Goal: Task Accomplishment & Management: Use online tool/utility

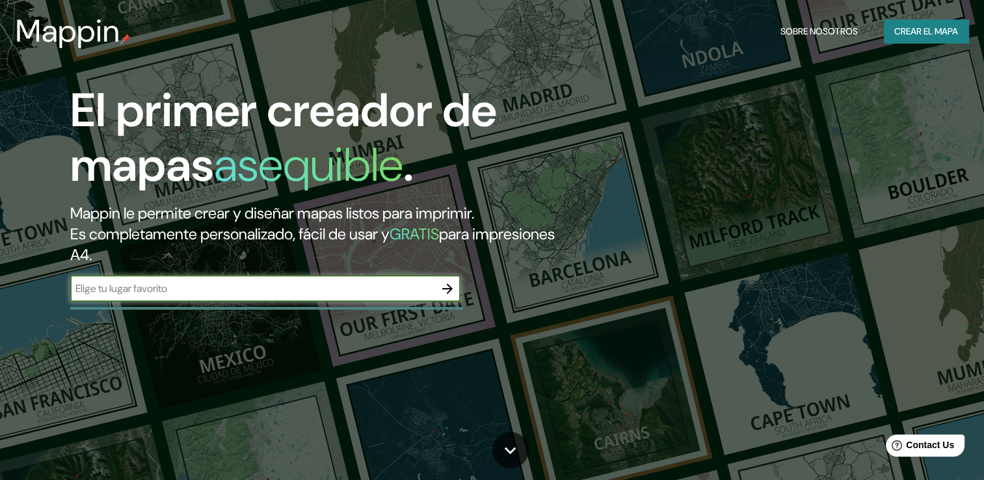
click at [161, 295] on input "text" at bounding box center [252, 288] width 364 height 15
type input "uribia"
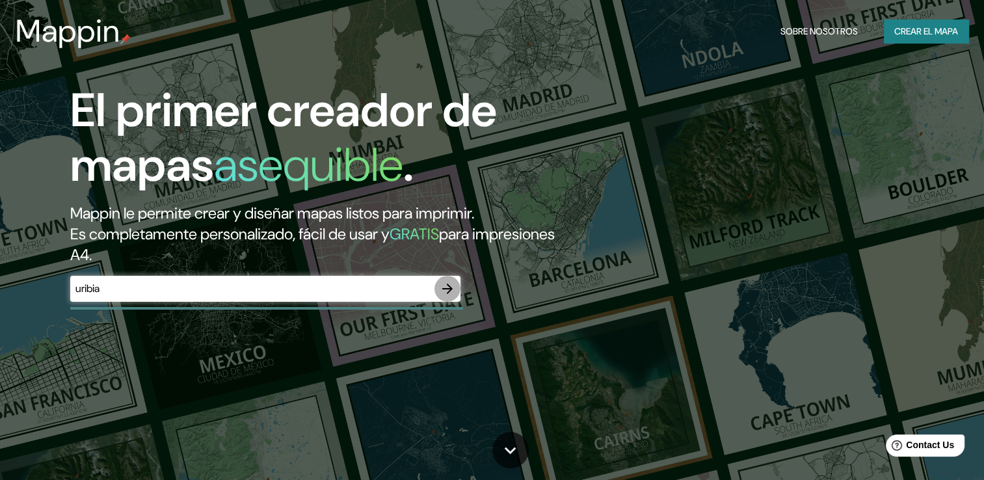
click at [448, 282] on icon "button" at bounding box center [448, 289] width 16 height 16
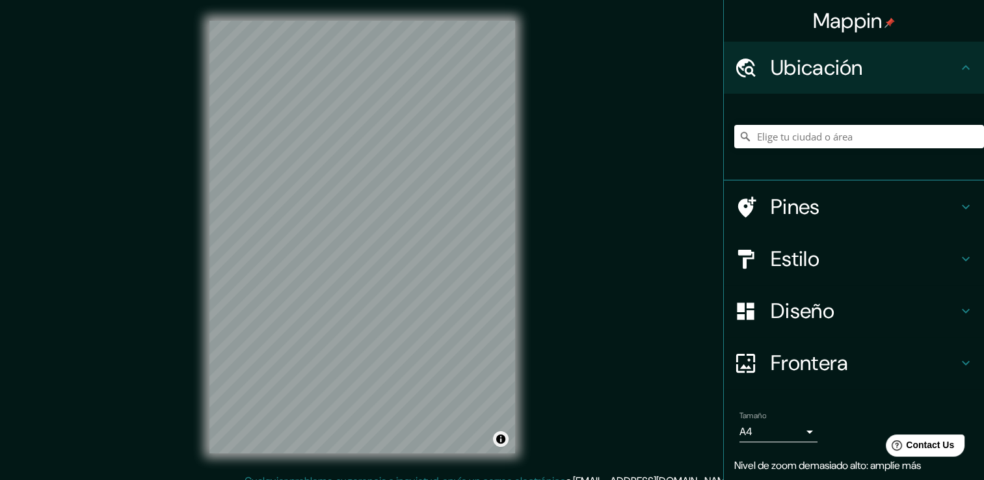
click at [524, 470] on div "© Mapbox © OpenStreetMap Improve this map" at bounding box center [362, 237] width 347 height 474
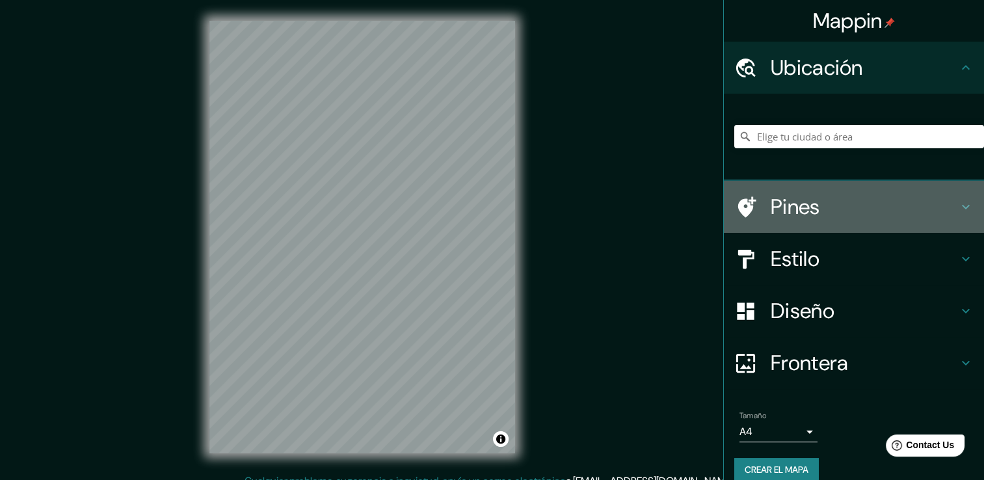
click at [958, 201] on icon at bounding box center [966, 207] width 16 height 16
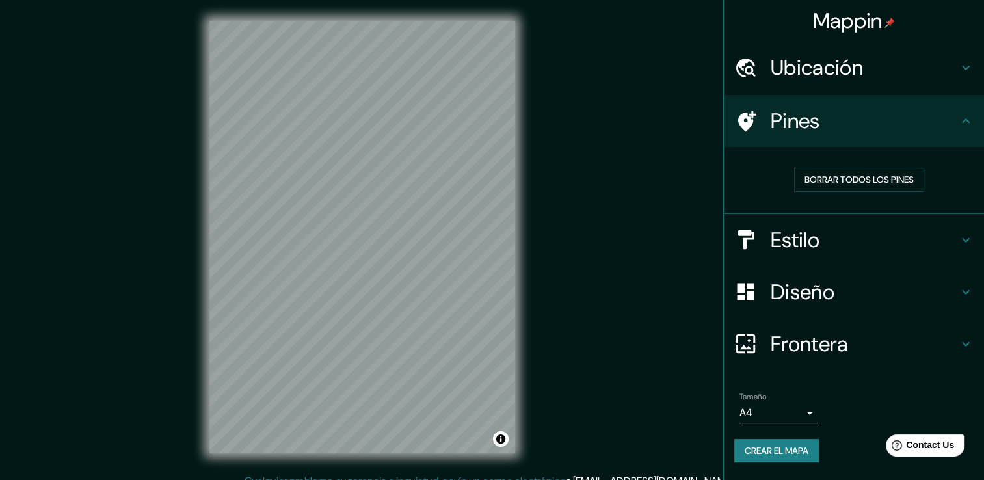
click at [779, 251] on h4 "Estilo" at bounding box center [864, 240] width 187 height 26
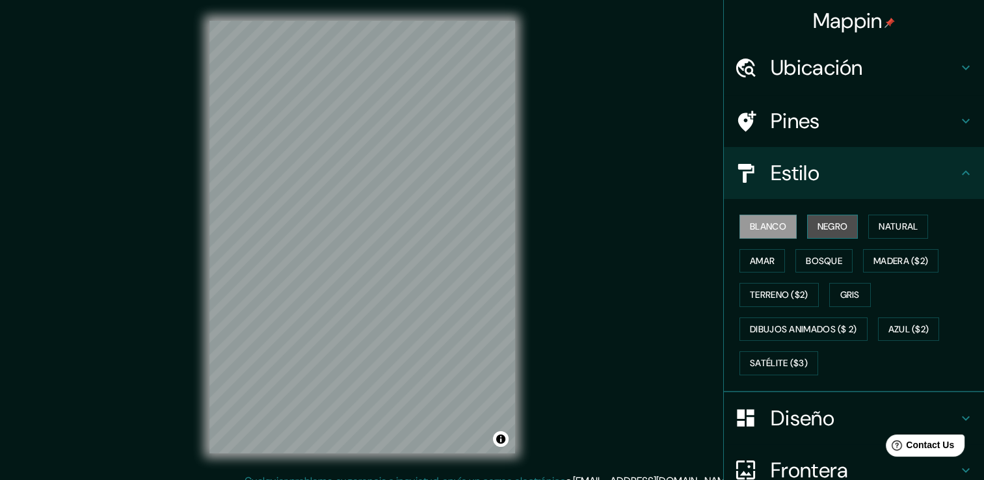
click at [820, 220] on font "Negro" at bounding box center [833, 227] width 31 height 16
click at [768, 230] on font "Blanco" at bounding box center [768, 227] width 36 height 16
click at [880, 260] on font "Madera ($2)" at bounding box center [901, 261] width 55 height 16
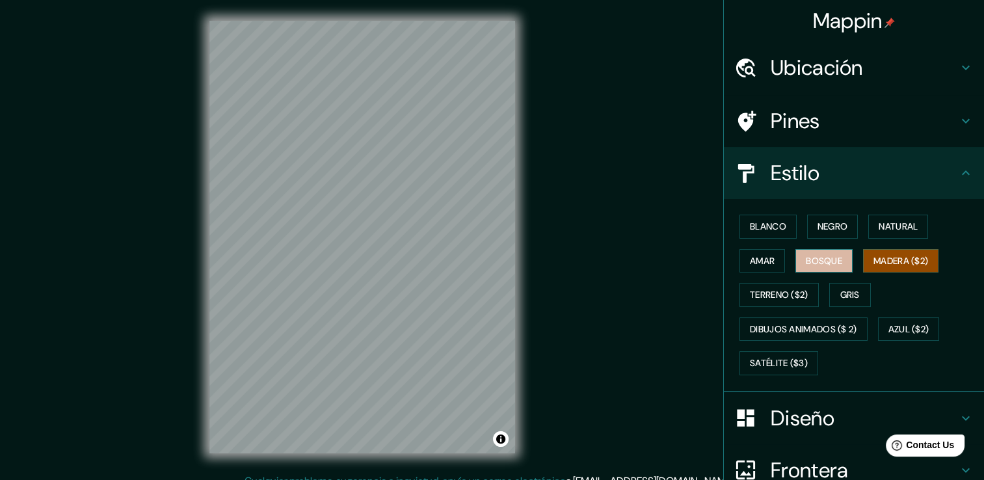
click at [822, 253] on font "Bosque" at bounding box center [824, 261] width 36 height 16
click at [765, 266] on font "Amar" at bounding box center [762, 261] width 25 height 16
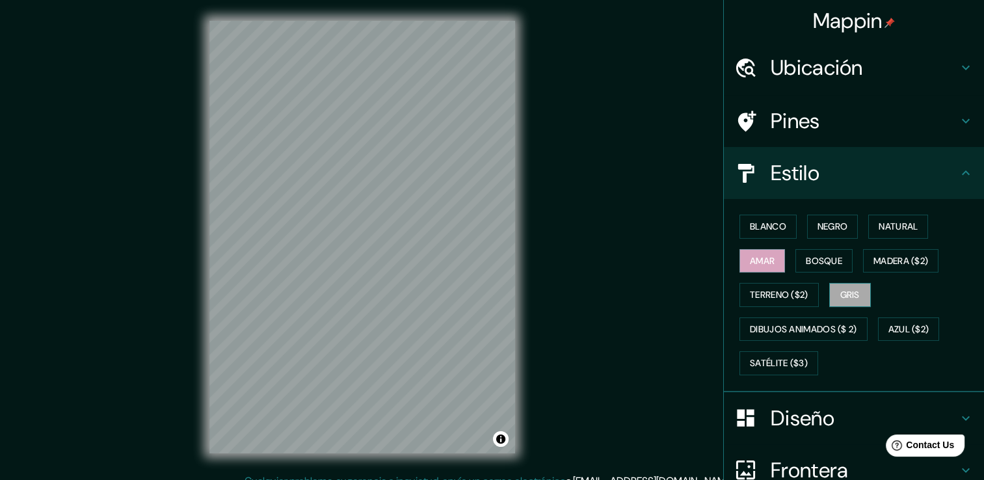
click at [843, 295] on font "Gris" at bounding box center [851, 295] width 20 height 16
click at [775, 363] on font "Satélite ($3)" at bounding box center [779, 363] width 58 height 16
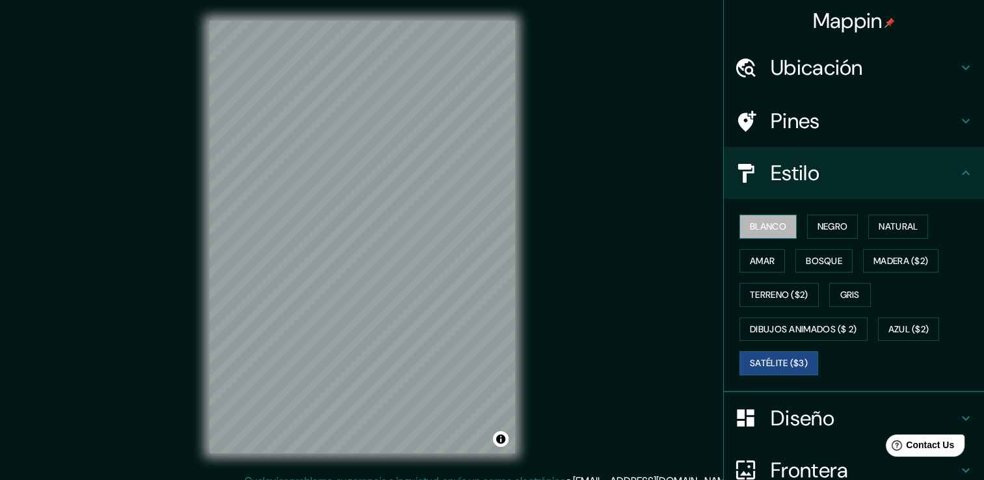
click at [750, 222] on font "Blanco" at bounding box center [768, 227] width 36 height 16
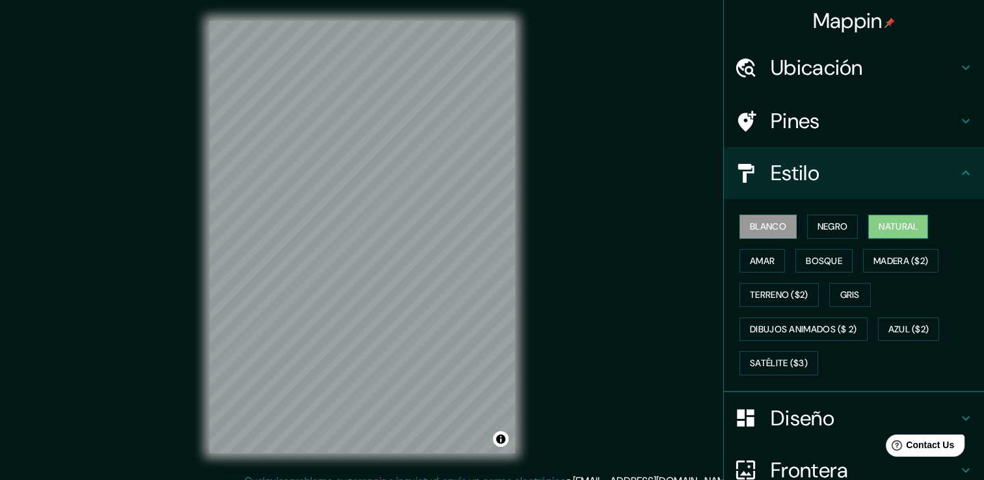
click at [893, 227] on font "Natural" at bounding box center [898, 227] width 39 height 16
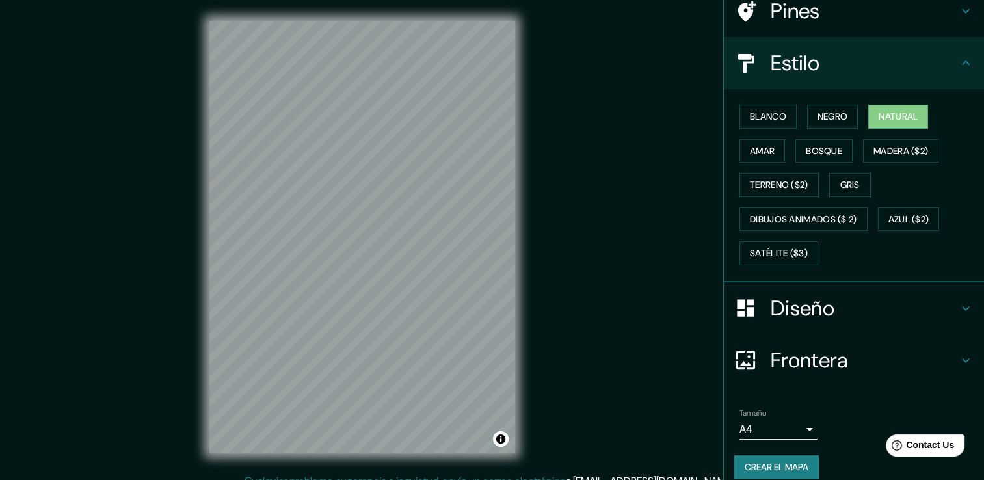
scroll to position [122, 0]
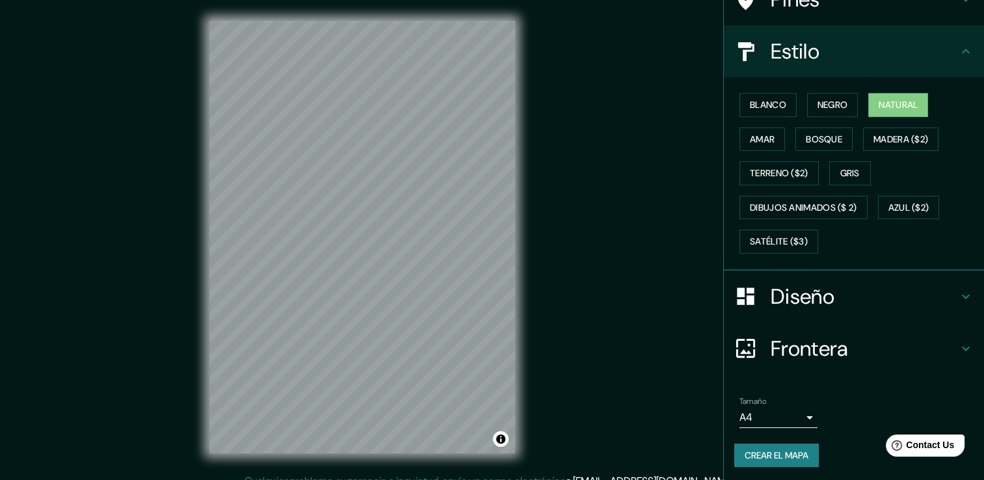
click at [771, 448] on font "Crear el mapa" at bounding box center [777, 456] width 64 height 16
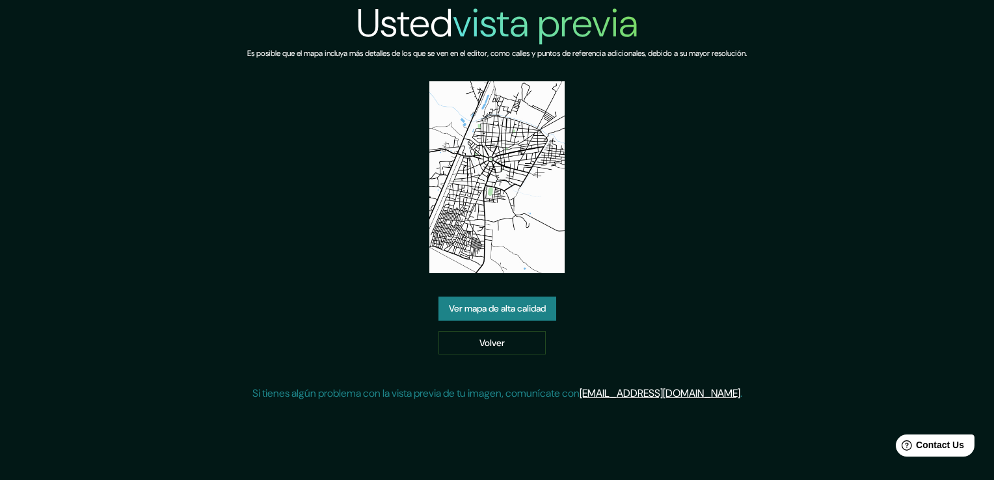
click at [506, 316] on link "Ver mapa de alta calidad" at bounding box center [497, 309] width 118 height 24
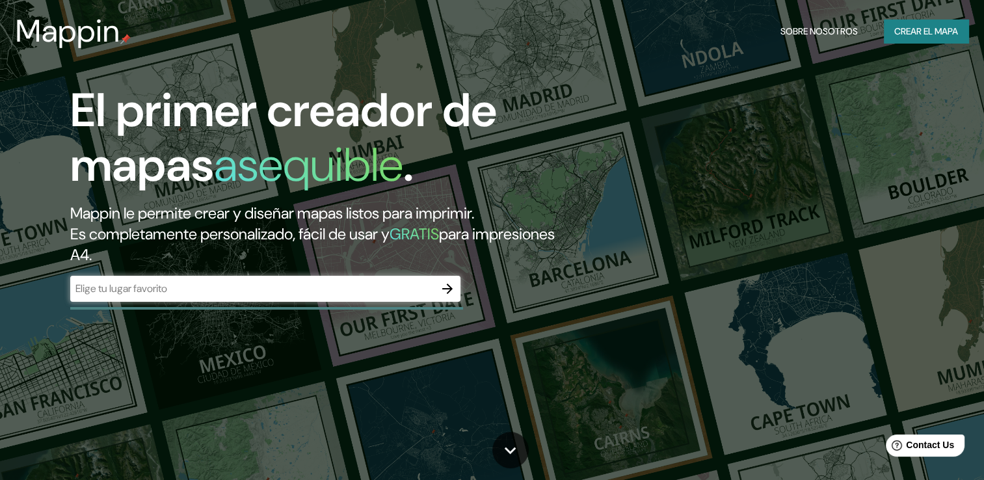
click at [230, 280] on div "​" at bounding box center [265, 289] width 390 height 26
click at [953, 35] on font "Crear el mapa" at bounding box center [927, 31] width 64 height 16
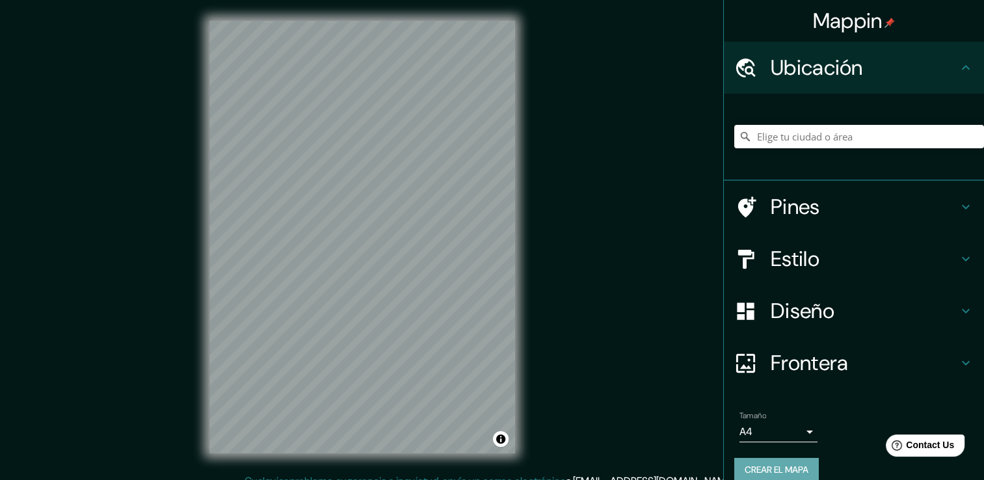
click at [783, 468] on font "Crear el mapa" at bounding box center [777, 470] width 64 height 16
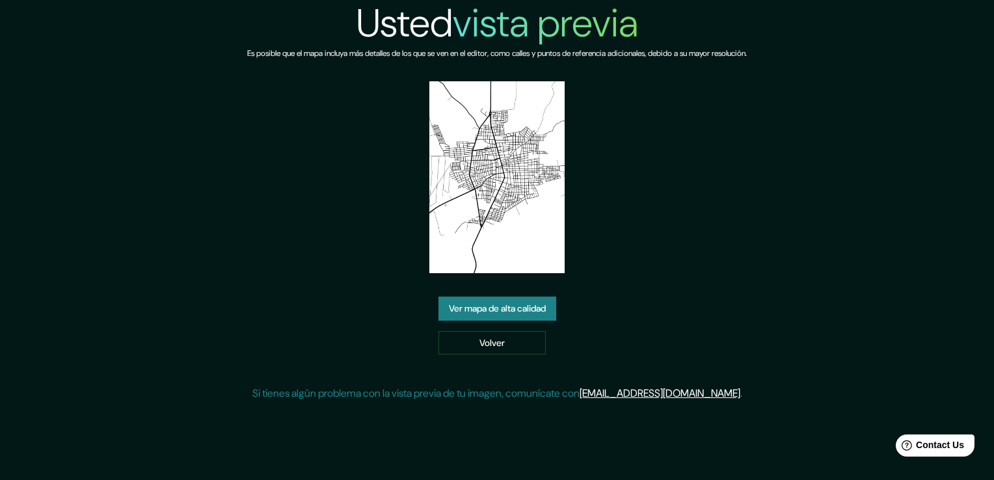
click at [494, 303] on link "Ver mapa de alta calidad" at bounding box center [497, 309] width 118 height 24
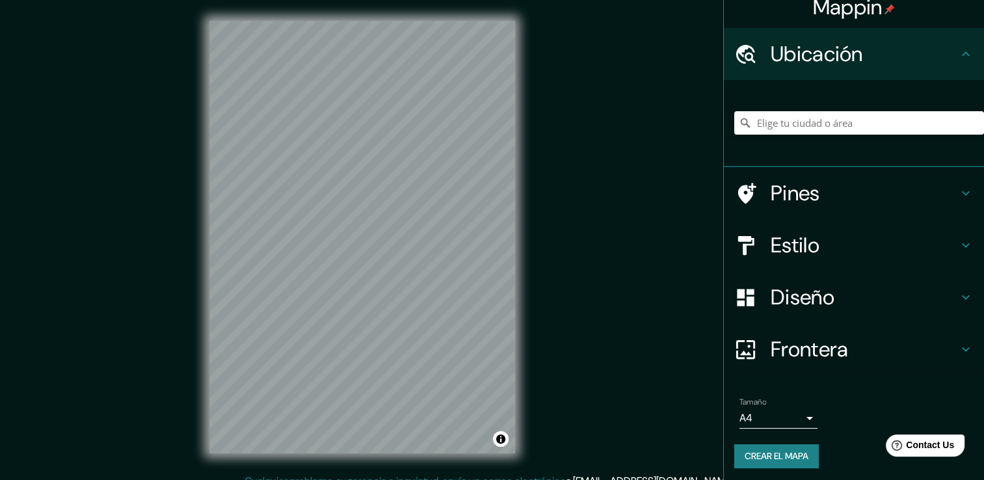
scroll to position [16, 0]
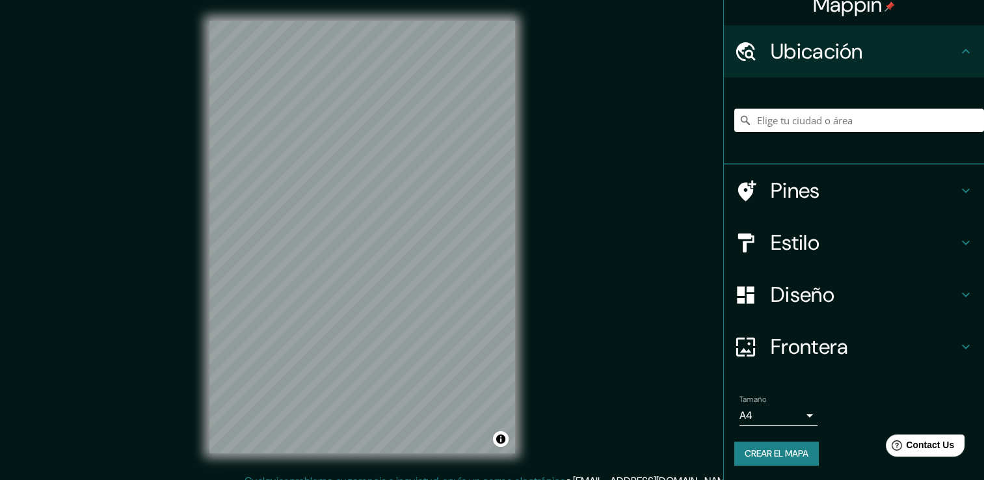
click at [934, 237] on h4 "Estilo" at bounding box center [864, 243] width 187 height 26
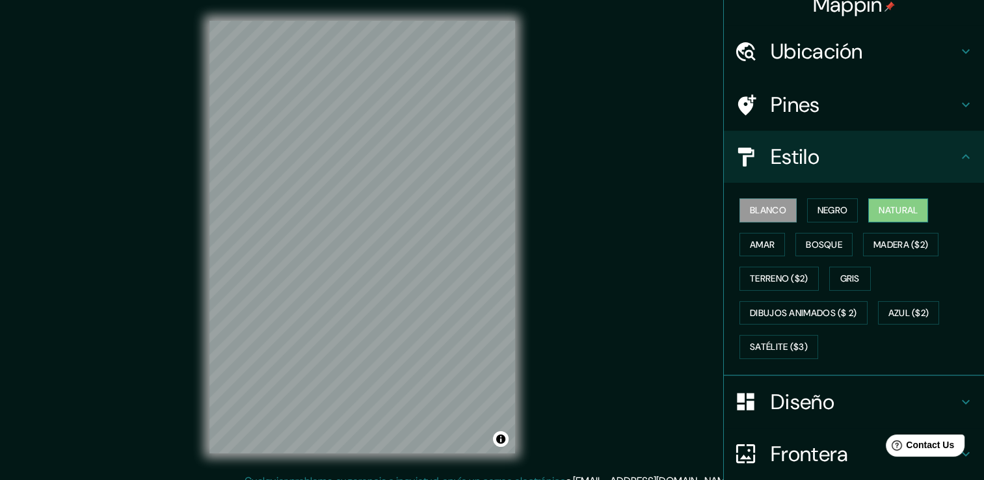
click at [891, 212] on font "Natural" at bounding box center [898, 210] width 39 height 16
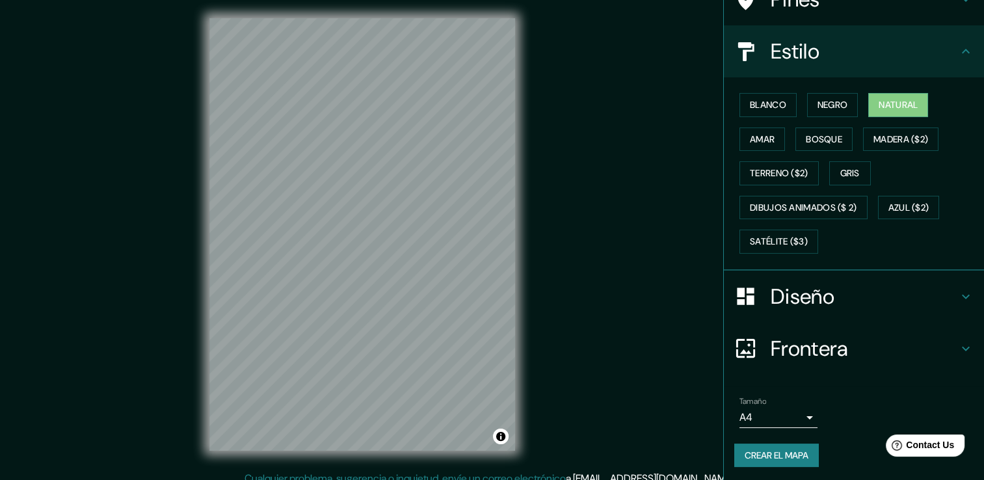
scroll to position [0, 0]
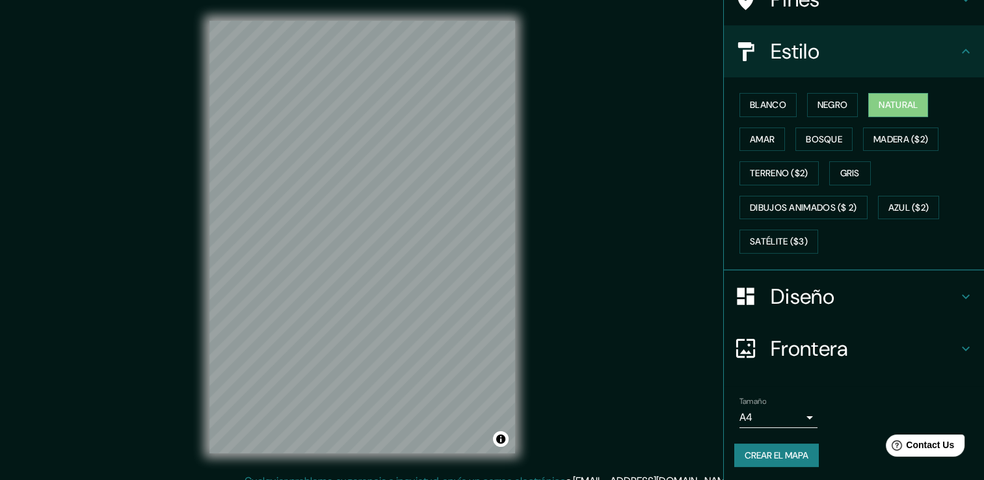
click at [784, 449] on font "Crear el mapa" at bounding box center [777, 456] width 64 height 16
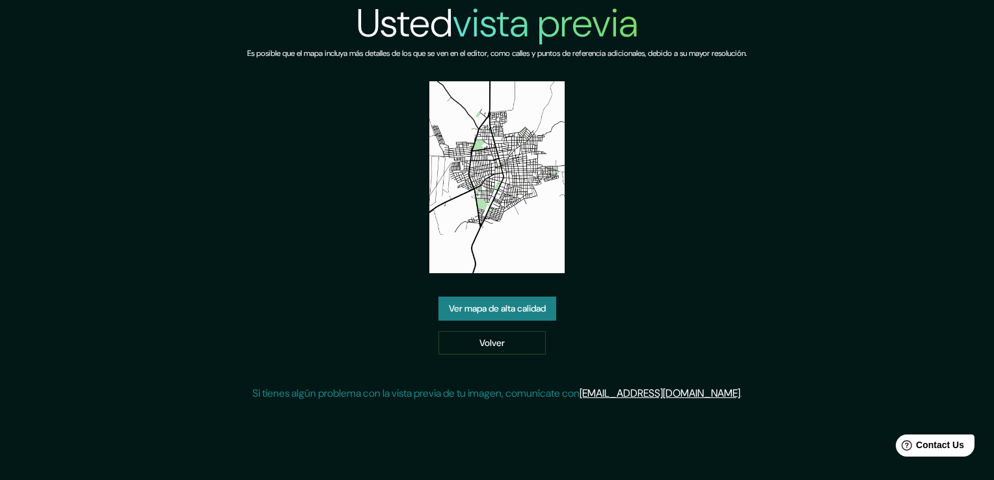
click at [471, 312] on link "Ver mapa de alta calidad" at bounding box center [497, 309] width 118 height 24
